Goal: Information Seeking & Learning: Learn about a topic

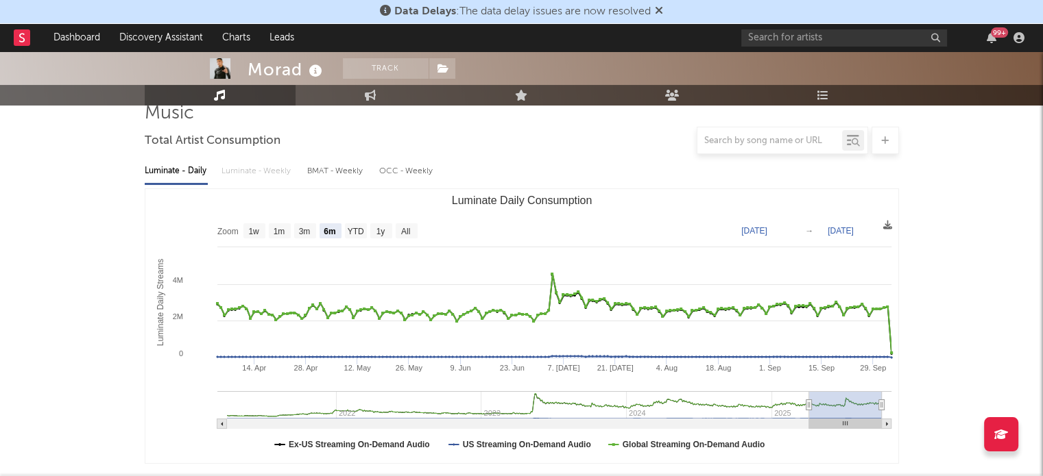
scroll to position [111, 0]
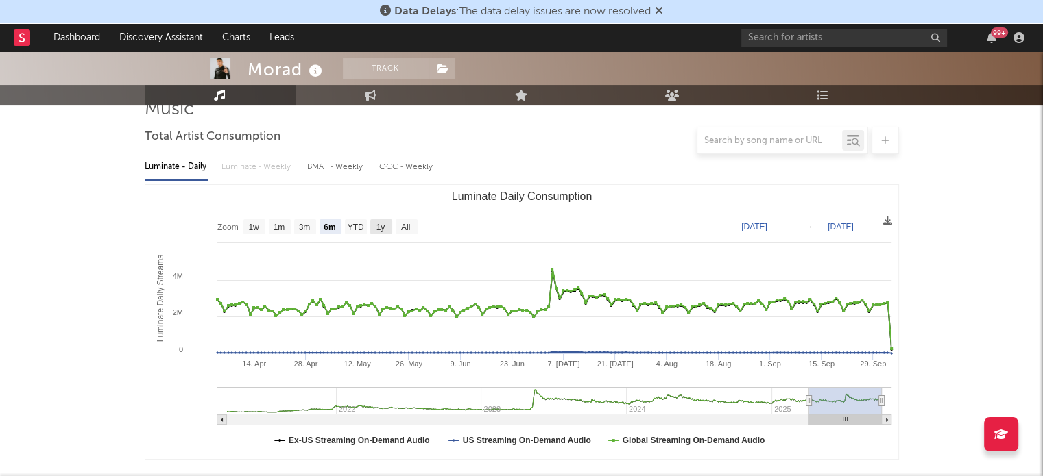
click at [372, 224] on rect "Luminate Daily Consumption" at bounding box center [381, 226] width 22 height 15
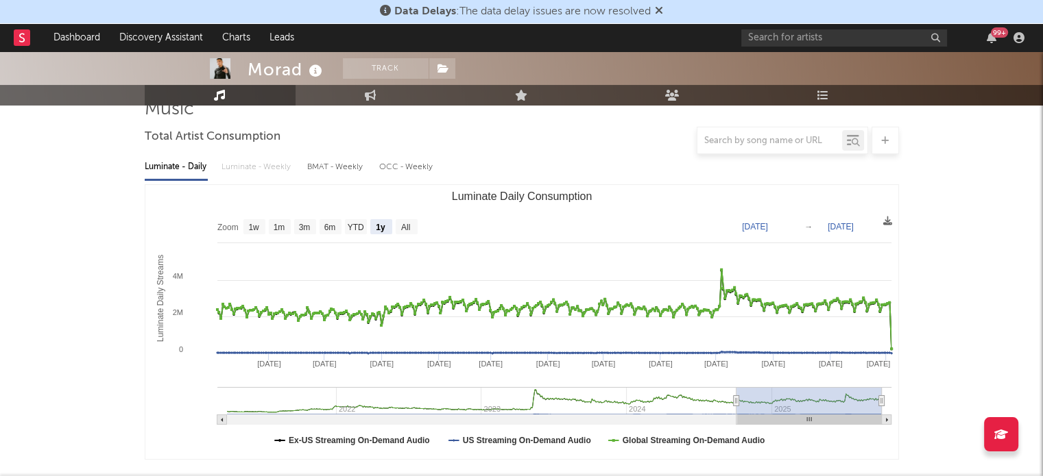
select select "1y"
type input "[DATE]"
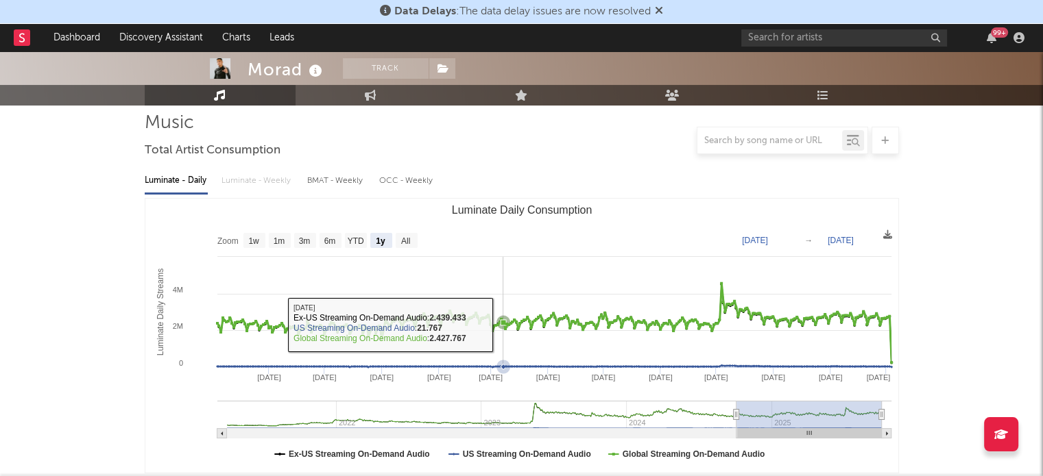
scroll to position [96, 0]
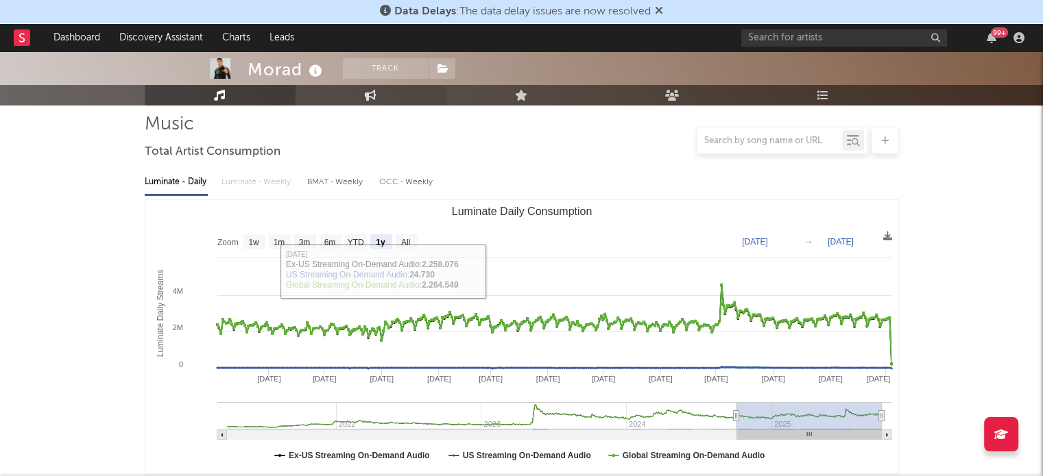
click at [350, 86] on link "Engagement" at bounding box center [370, 95] width 151 height 21
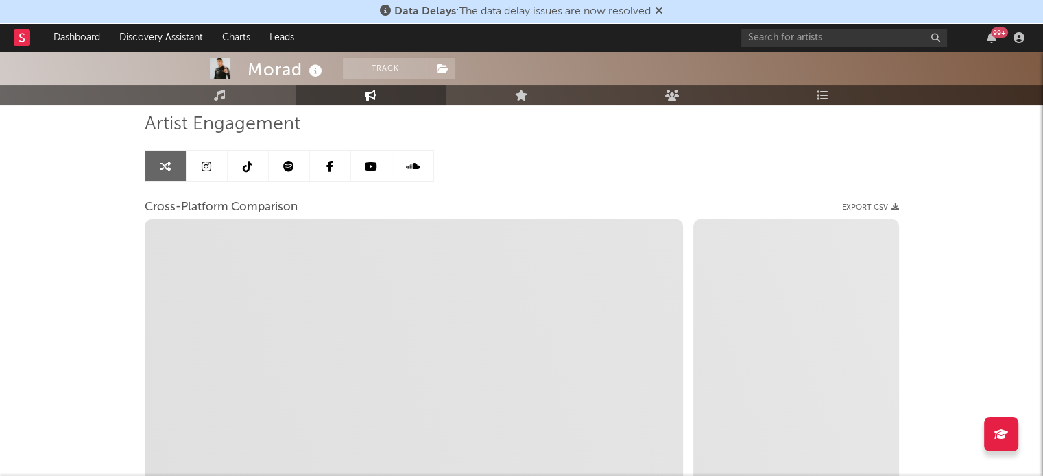
select select "1w"
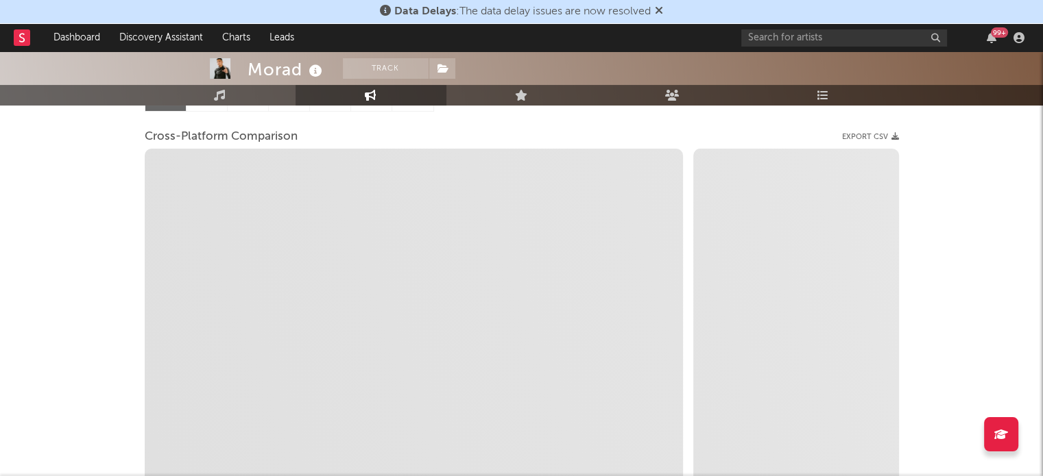
scroll to position [175, 0]
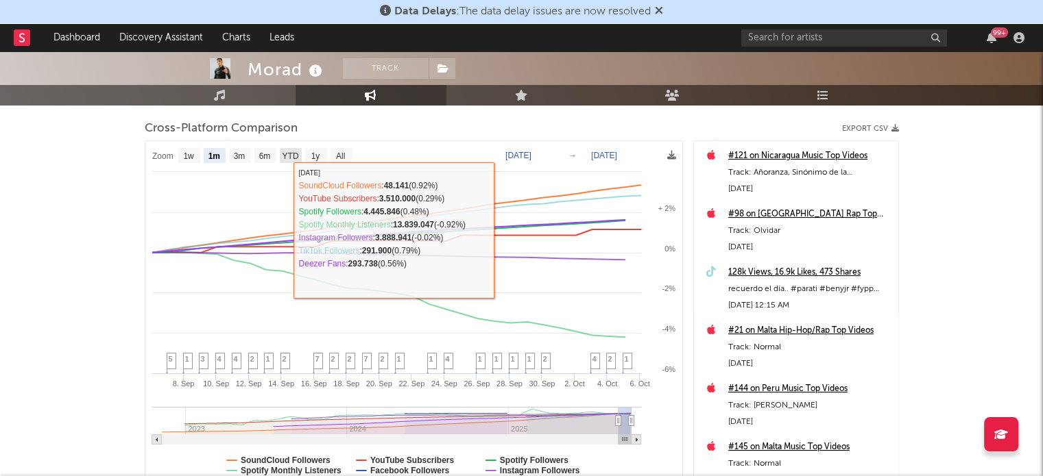
click at [285, 158] on text "YTD" at bounding box center [290, 156] width 16 height 10
select select "YTD"
type input "[DATE]"
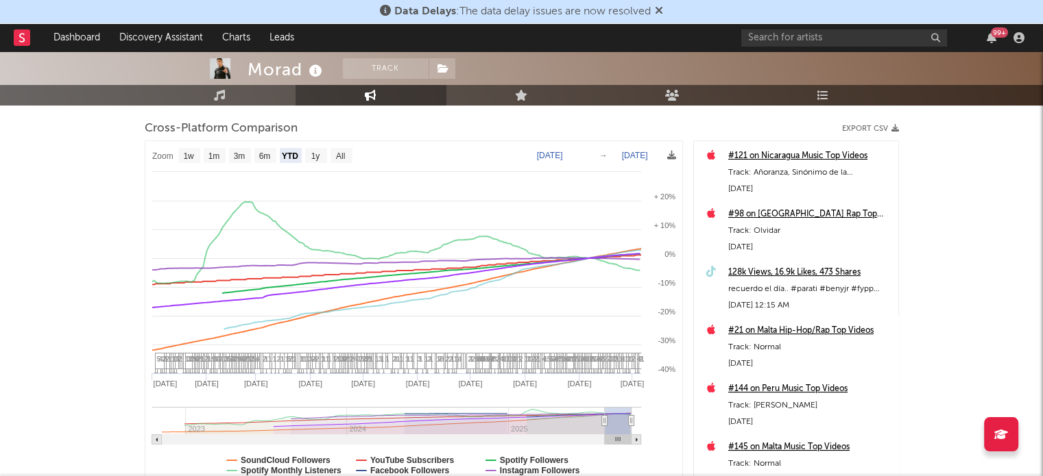
select select "1w"
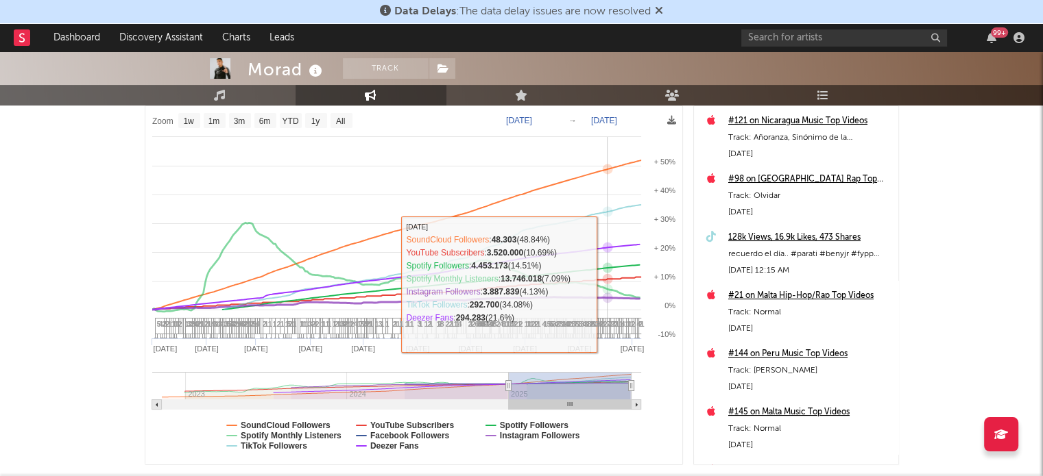
scroll to position [214, 0]
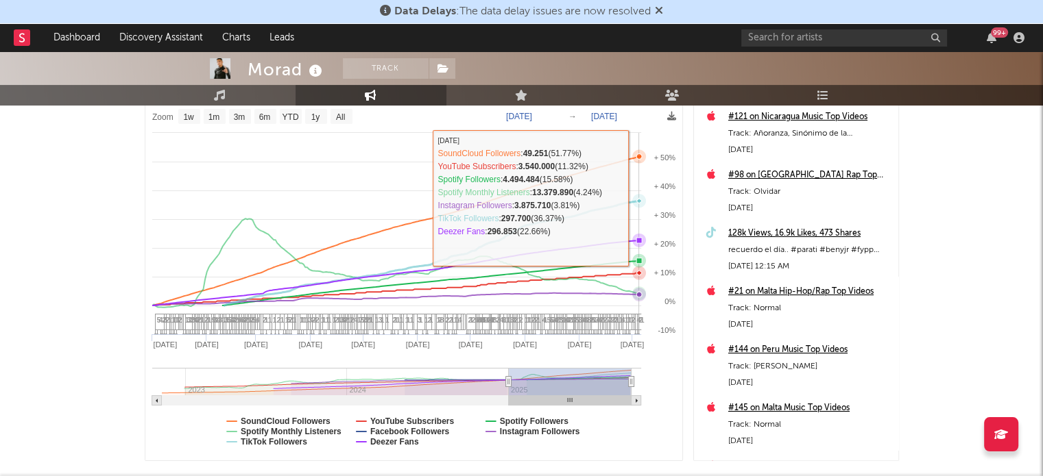
click at [639, 198] on icon at bounding box center [638, 201] width 14 height 14
